Goal: Task Accomplishment & Management: Manage account settings

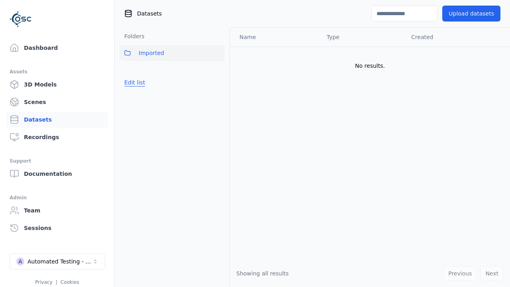
click at [133, 82] on button "Edit list" at bounding box center [134, 82] width 30 height 14
click at [141, 90] on button "Edit list" at bounding box center [134, 82] width 30 height 14
click at [57, 119] on link "Datasets" at bounding box center [57, 120] width 102 height 16
click at [133, 82] on button "Edit list" at bounding box center [134, 82] width 30 height 14
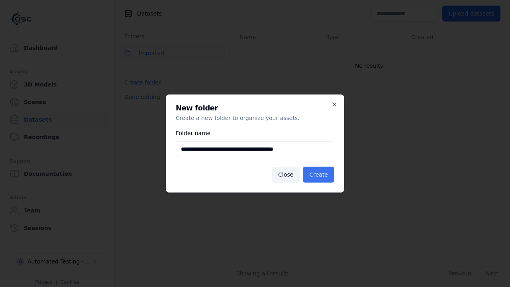
type input "**********"
click at [319, 174] on button "Create" at bounding box center [318, 174] width 31 height 16
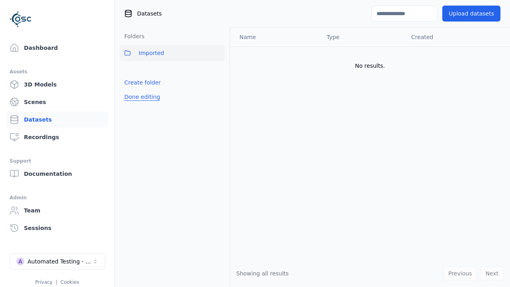
click at [141, 104] on button "Done editing" at bounding box center [141, 97] width 45 height 14
click at [133, 100] on button "Done editing" at bounding box center [141, 97] width 45 height 14
click at [218, 70] on html "Support Dashboard Assets 3D Models Scenes Datasets Recordings Support Documenta…" at bounding box center [255, 143] width 510 height 287
click at [255, 143] on html "Support Dashboard Assets 3D Models Scenes Datasets Recordings Support Documenta…" at bounding box center [255, 143] width 510 height 287
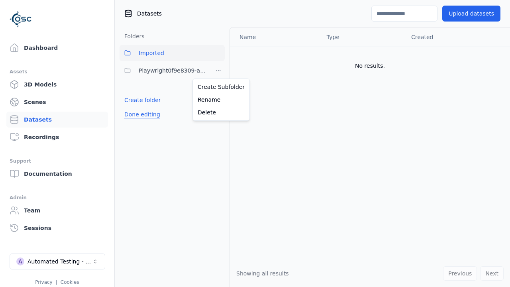
click at [141, 114] on button "Done editing" at bounding box center [141, 114] width 45 height 14
click at [133, 107] on button "Done editing" at bounding box center [141, 114] width 45 height 14
click at [218, 70] on html "Support Dashboard Assets 3D Models Scenes Datasets Recordings Support Documenta…" at bounding box center [255, 143] width 510 height 287
click at [218, 112] on div "Delete" at bounding box center [220, 112] width 53 height 13
